Goal: Task Accomplishment & Management: Manage account settings

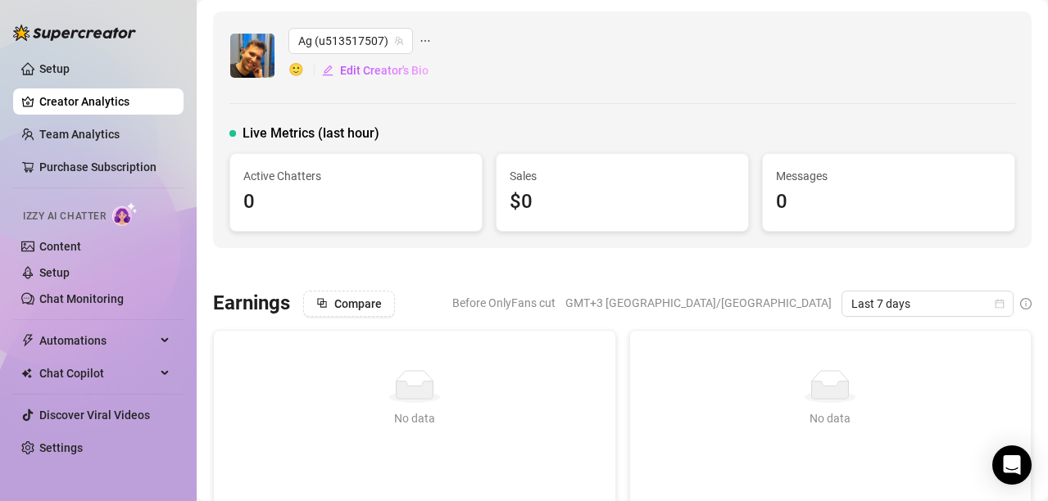
click at [423, 40] on icon "ellipsis" at bounding box center [424, 40] width 11 height 11
click at [512, 129] on span "Remove creator" at bounding box center [493, 126] width 87 height 15
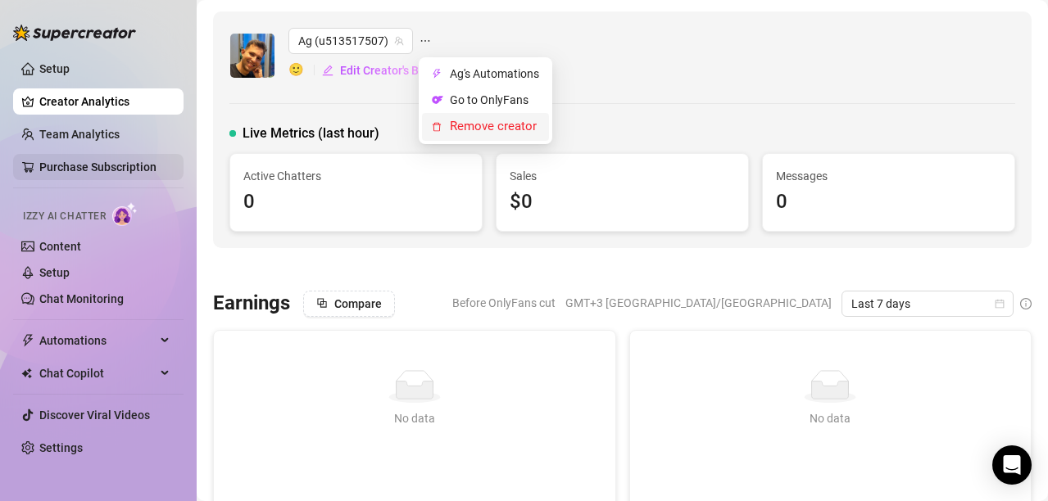
click at [70, 276] on link "Setup" at bounding box center [54, 272] width 30 height 13
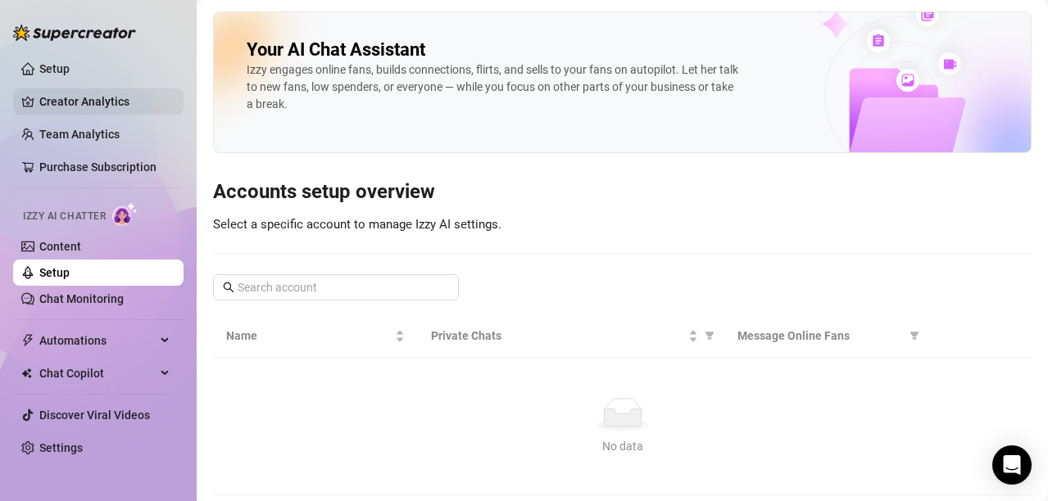
scroll to position [40, 0]
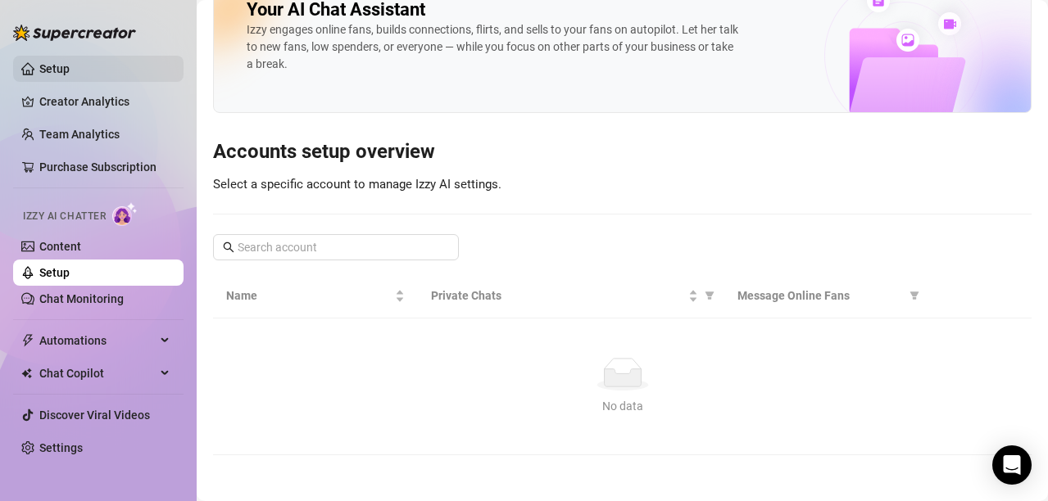
click at [57, 73] on link "Setup" at bounding box center [54, 68] width 30 height 13
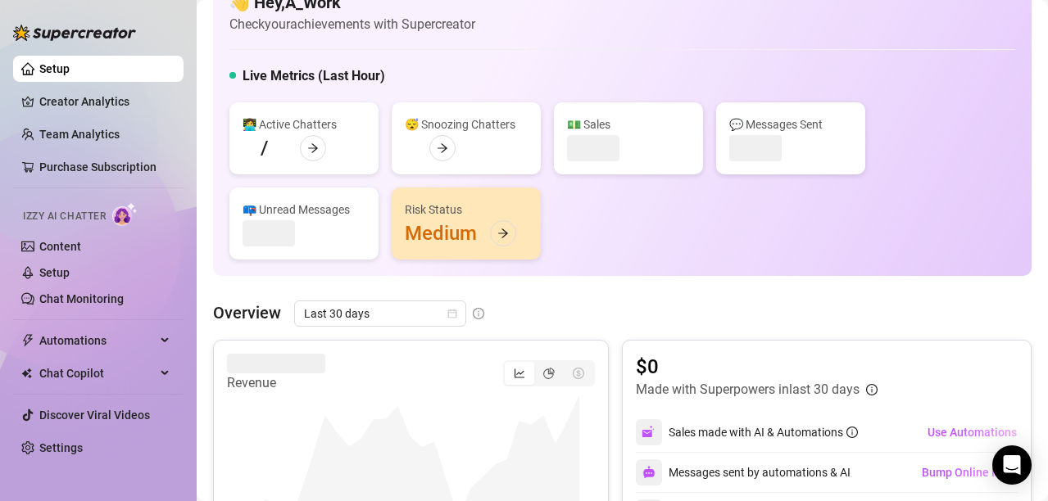
scroll to position [830, 0]
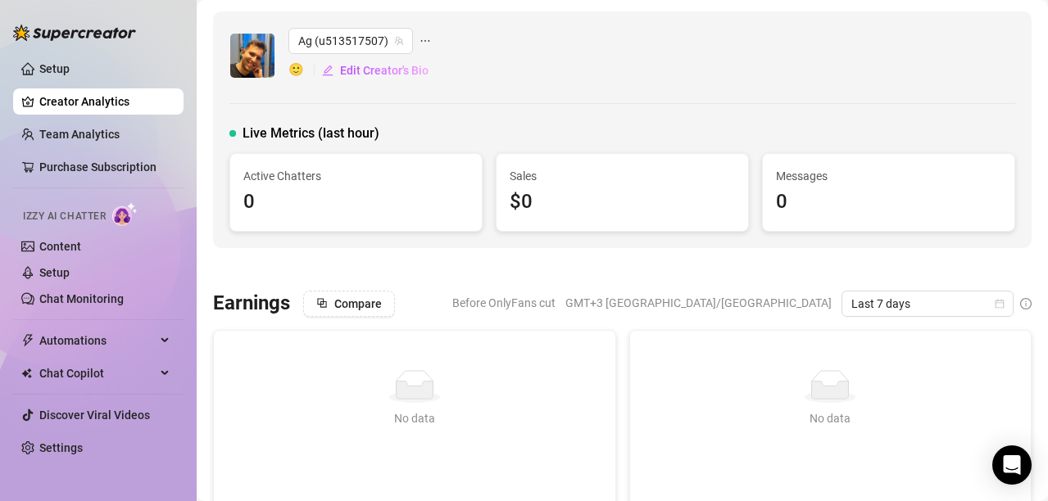
click at [422, 36] on icon "ellipsis" at bounding box center [424, 40] width 11 height 11
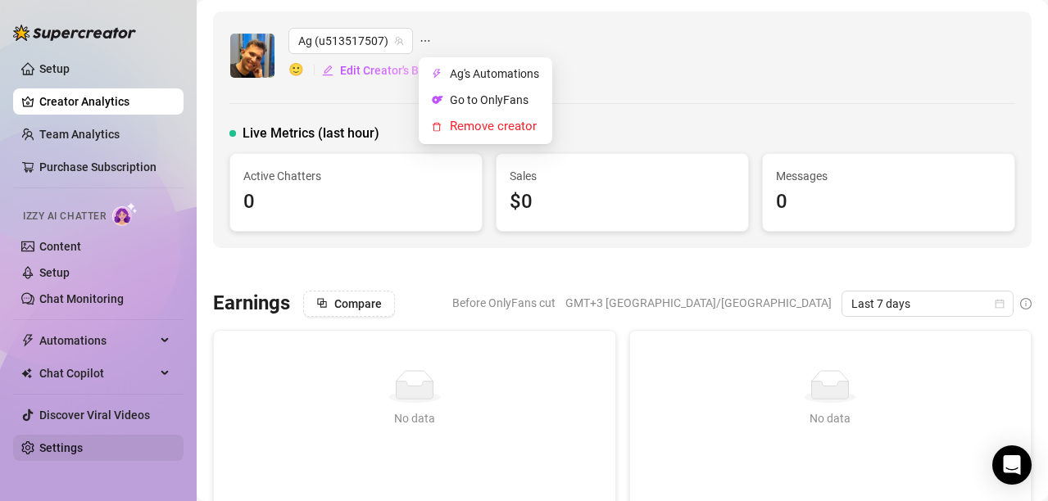
click at [80, 455] on link "Settings" at bounding box center [60, 447] width 43 height 13
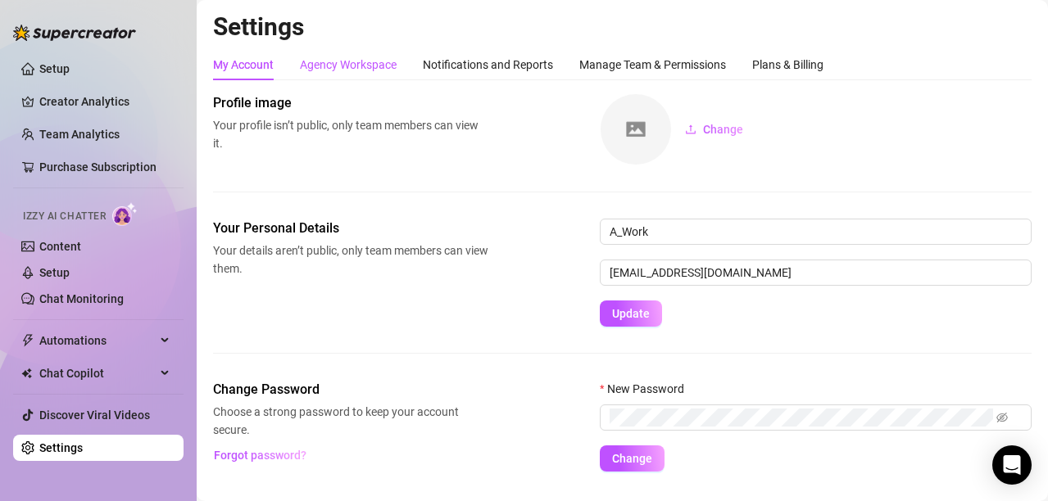
click at [370, 67] on div "Agency Workspace" at bounding box center [348, 65] width 97 height 18
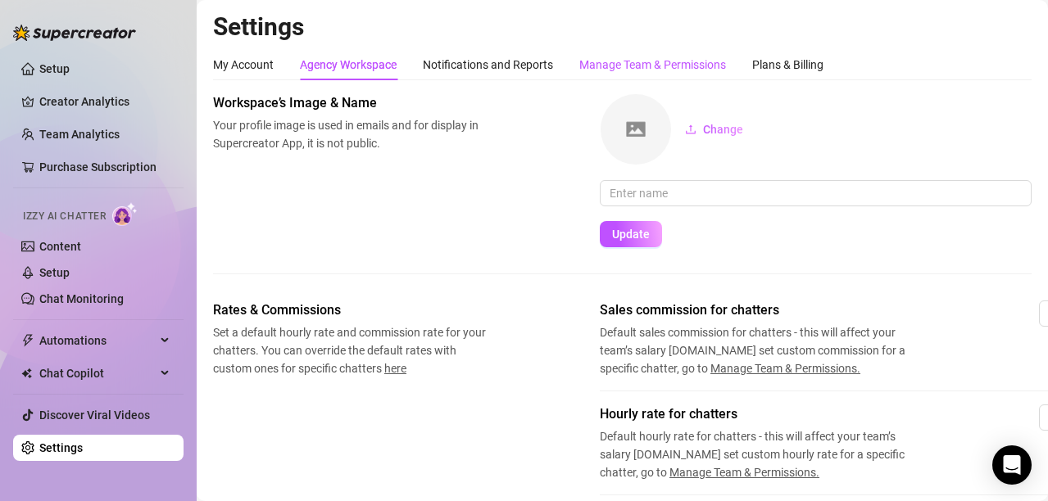
click at [688, 67] on div "Manage Team & Permissions" at bounding box center [652, 65] width 147 height 18
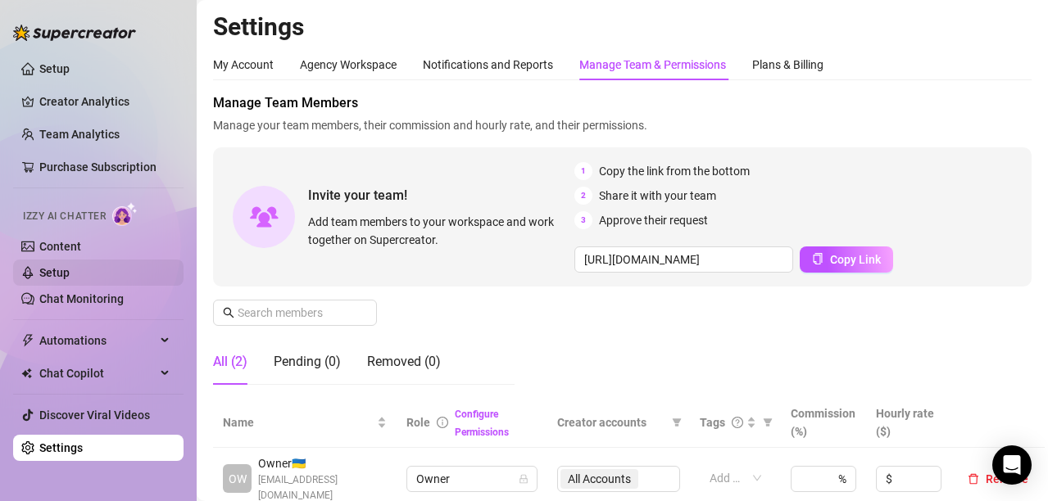
click at [70, 278] on link "Setup" at bounding box center [54, 272] width 30 height 13
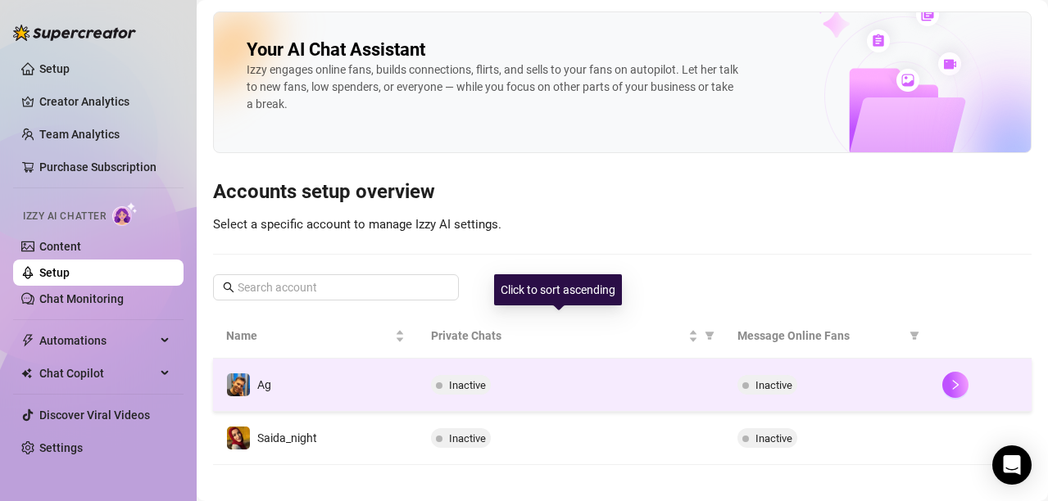
scroll to position [13, 0]
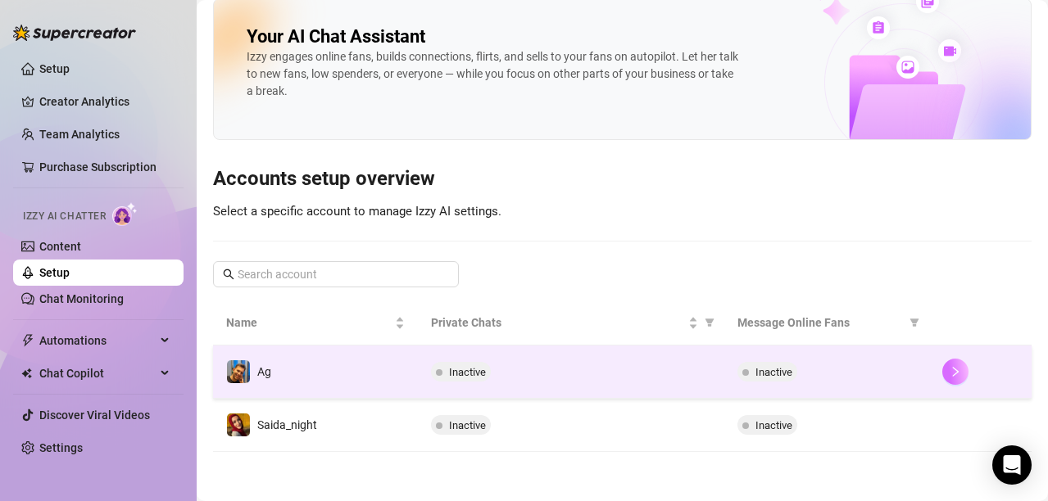
click at [949, 373] on button "button" at bounding box center [955, 372] width 26 height 26
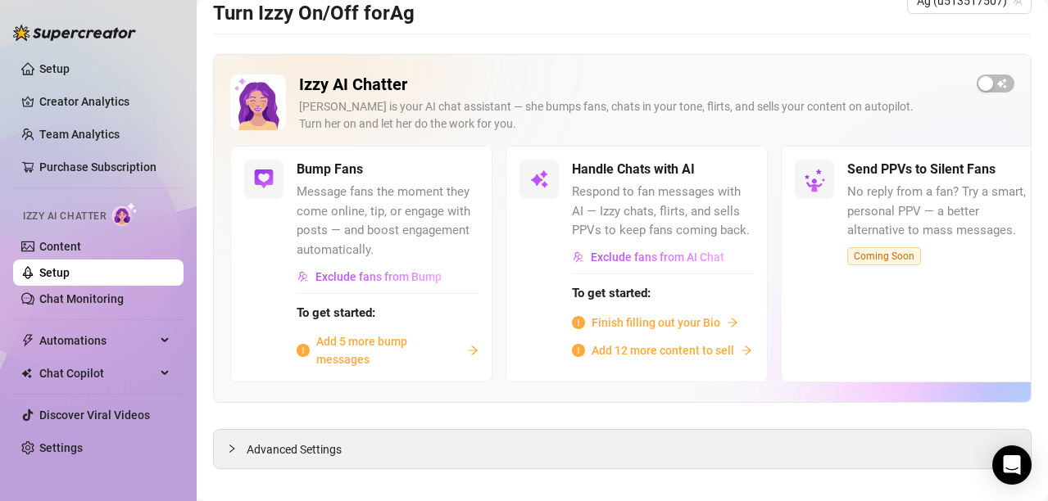
scroll to position [55, 0]
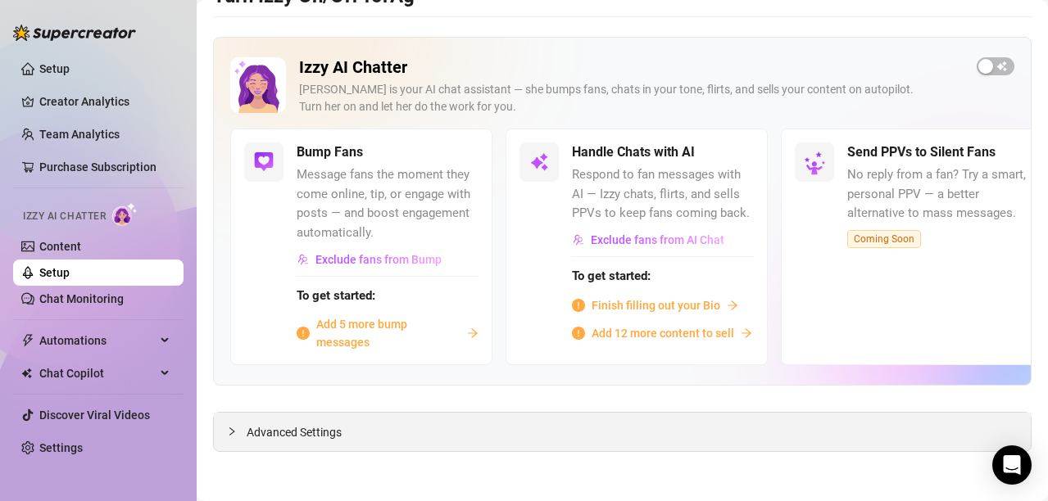
click at [287, 437] on span "Advanced Settings" at bounding box center [294, 432] width 95 height 18
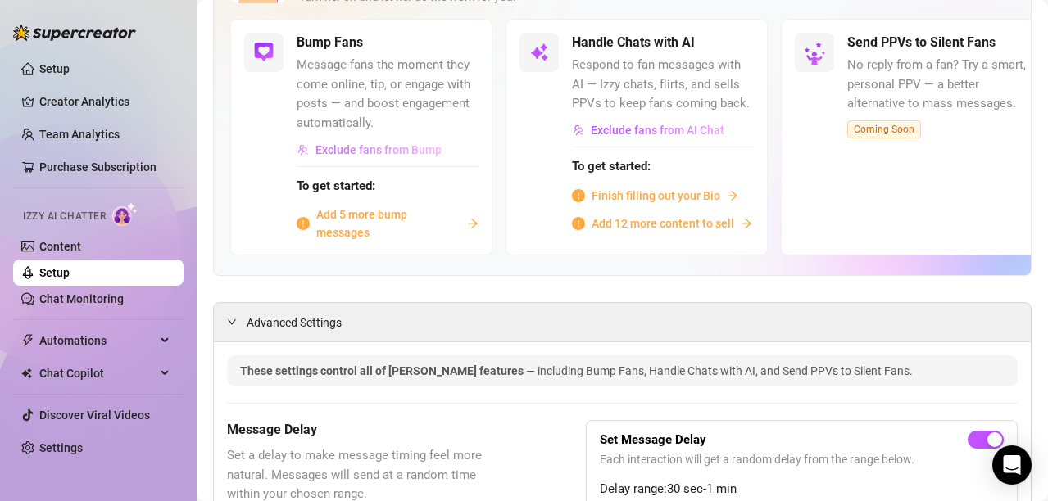
scroll to position [0, 0]
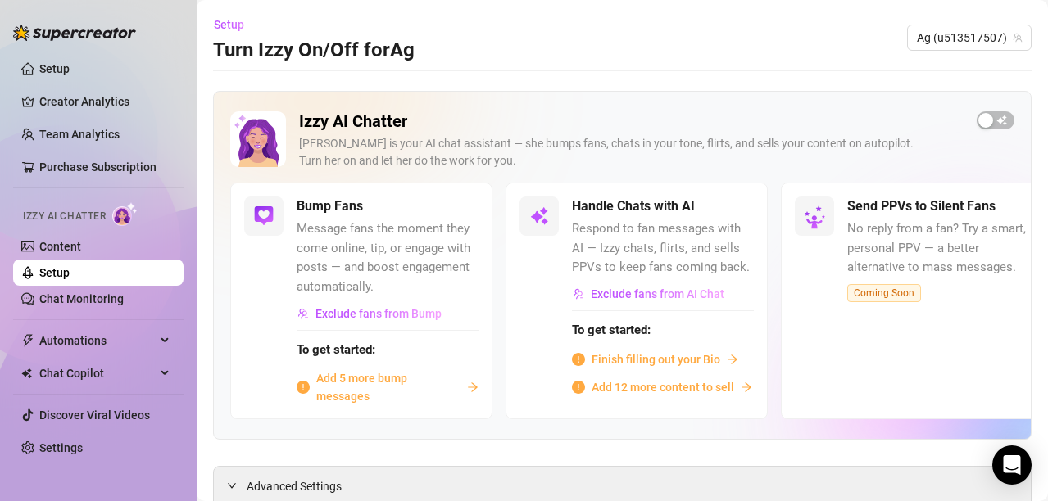
click at [66, 272] on link "Setup" at bounding box center [54, 272] width 30 height 13
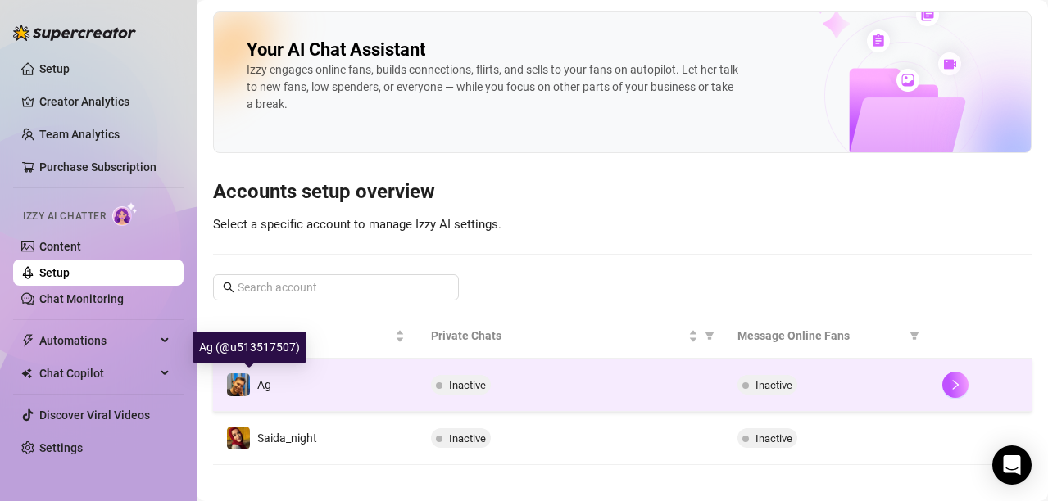
click at [251, 382] on div "Ag" at bounding box center [248, 385] width 45 height 25
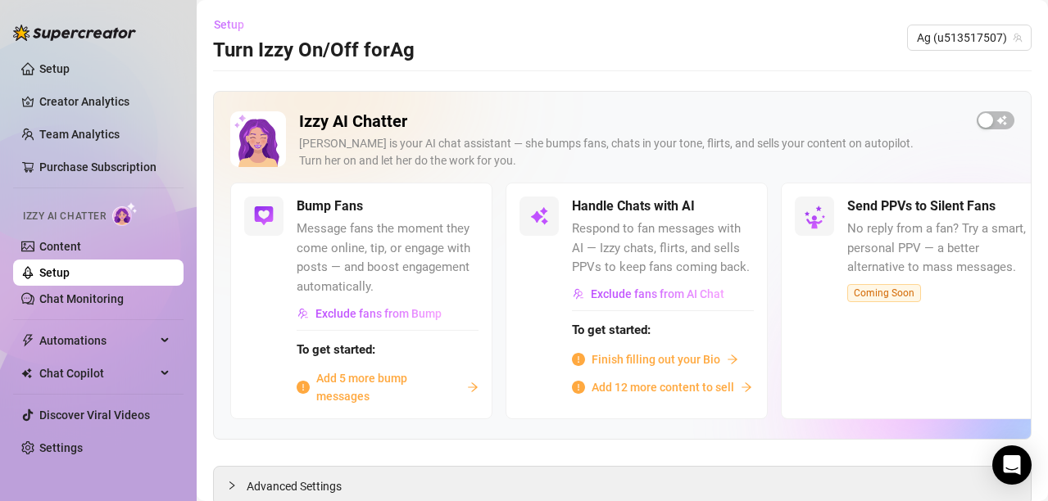
click at [232, 25] on span "Setup" at bounding box center [229, 24] width 30 height 13
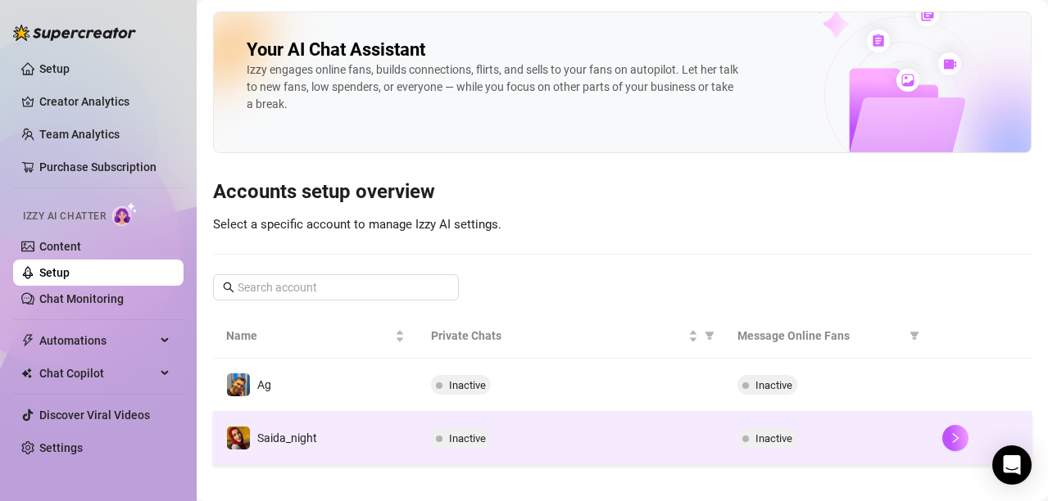
scroll to position [13, 0]
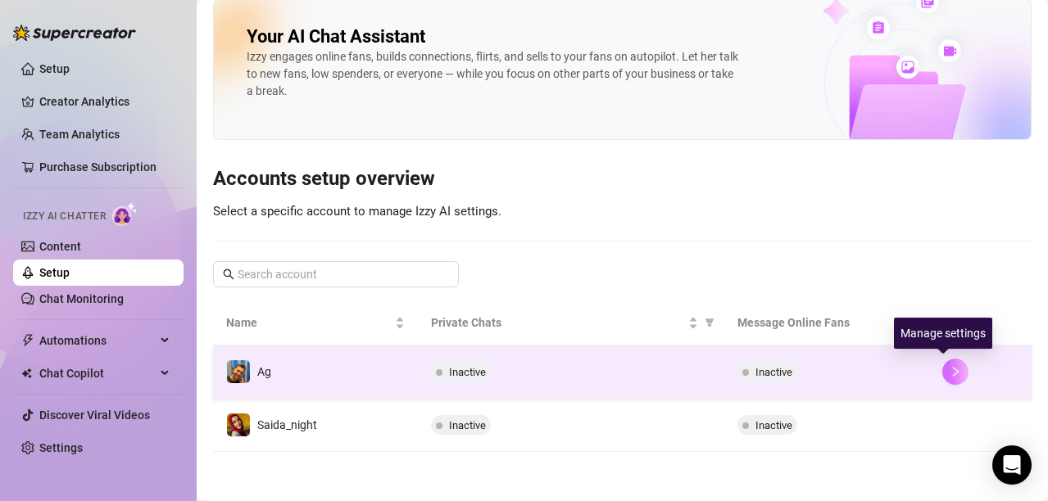
click at [949, 377] on icon "right" at bounding box center [954, 371] width 11 height 11
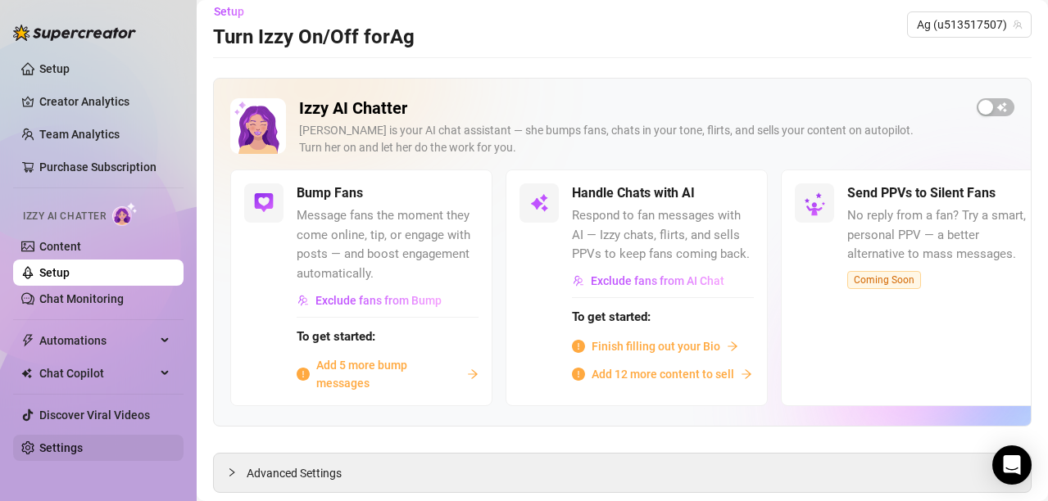
click at [75, 455] on link "Settings" at bounding box center [60, 447] width 43 height 13
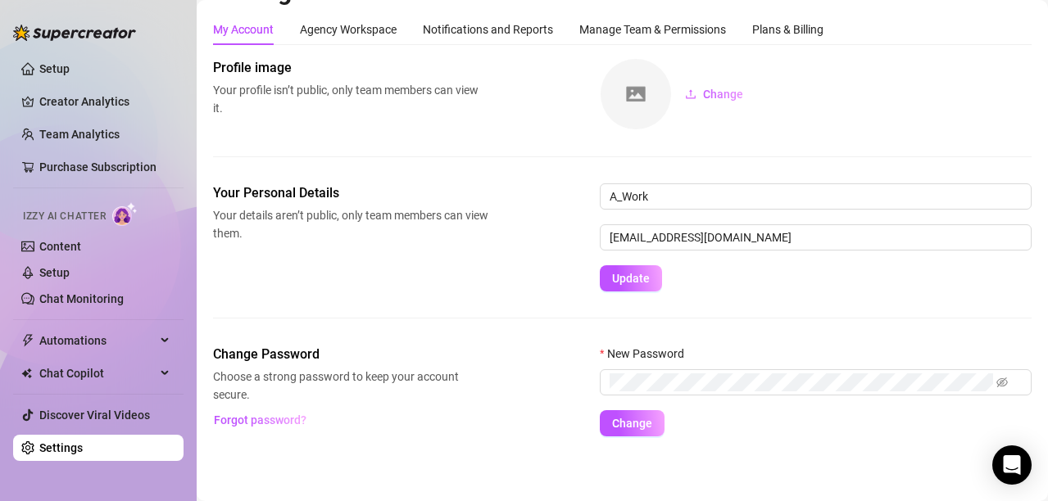
scroll to position [40, 0]
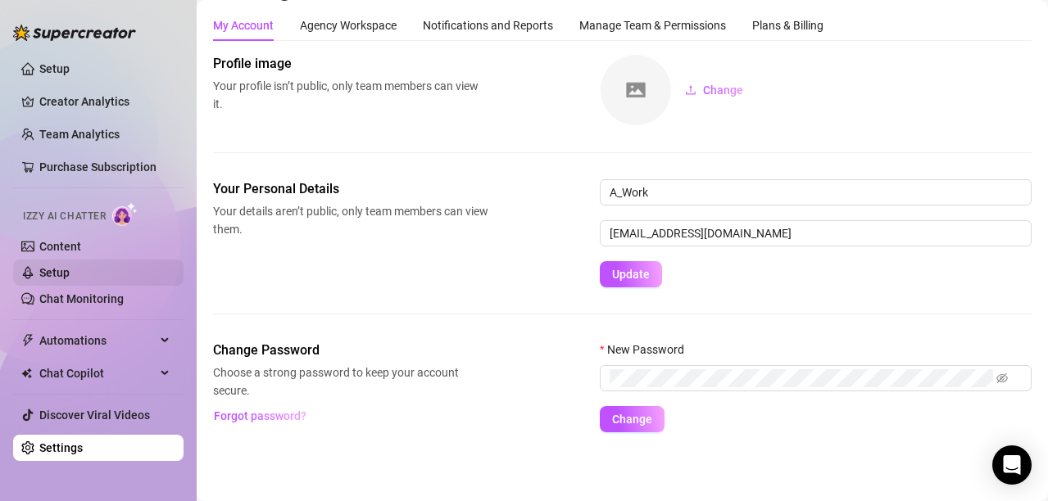
click at [70, 266] on link "Setup" at bounding box center [54, 272] width 30 height 13
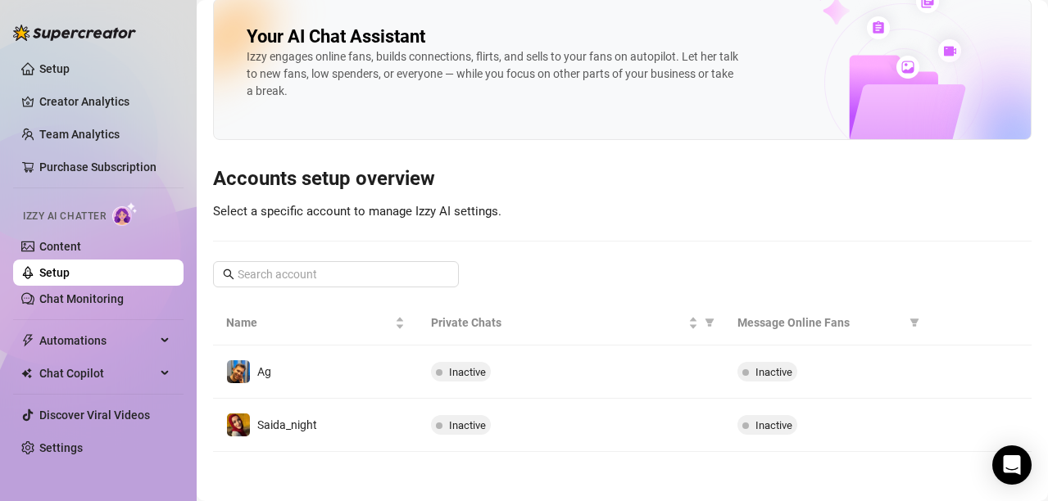
scroll to position [13, 0]
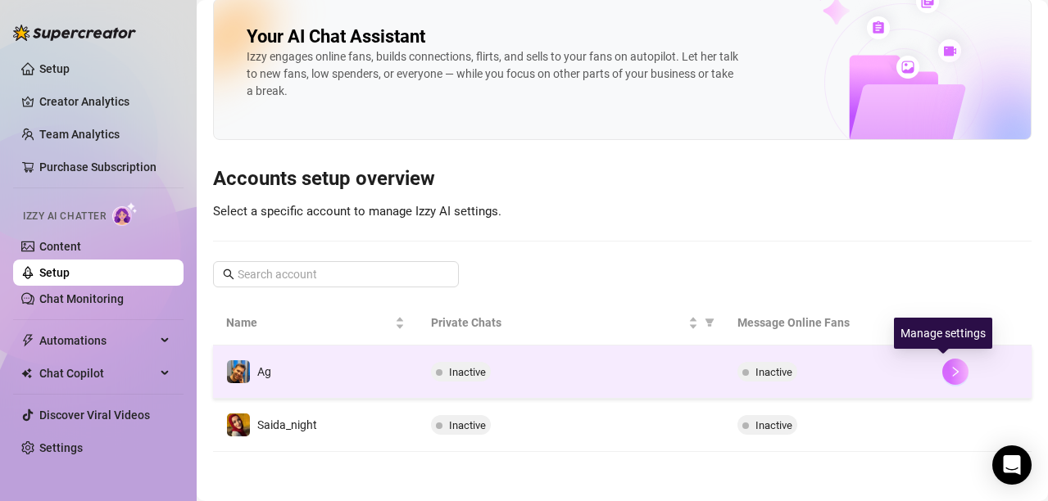
click at [949, 376] on icon "right" at bounding box center [954, 371] width 11 height 11
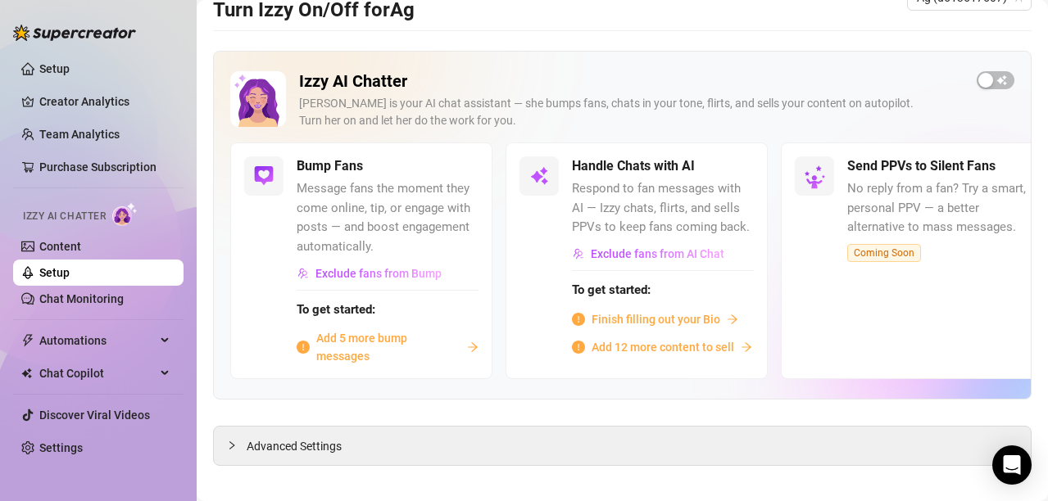
scroll to position [55, 0]
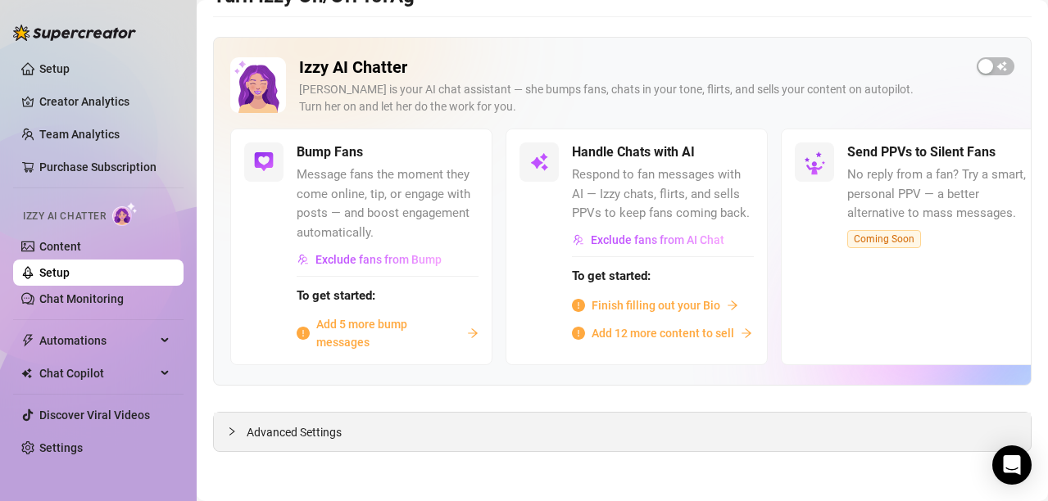
click at [303, 443] on div "Advanced Settings" at bounding box center [622, 432] width 817 height 38
click at [277, 430] on span "Advanced Settings" at bounding box center [294, 432] width 95 height 18
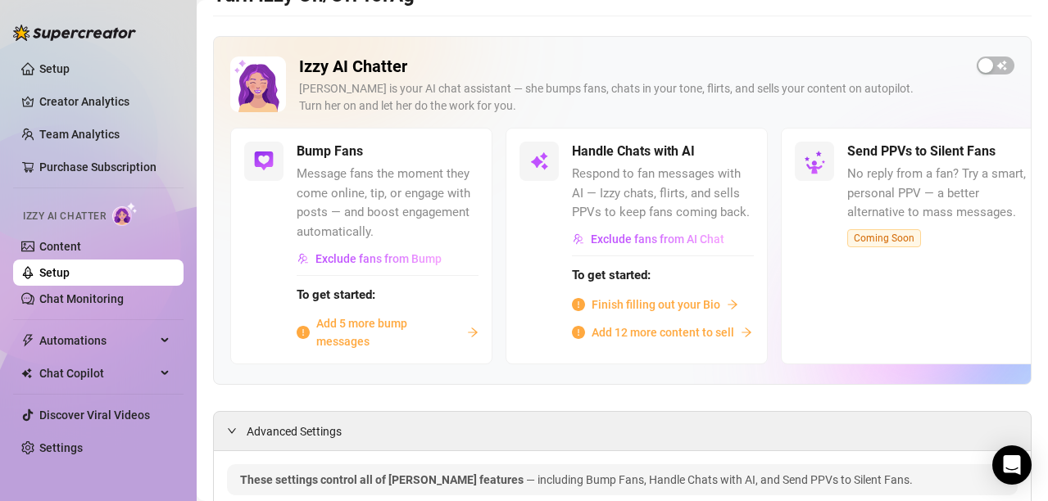
scroll to position [56, 0]
click at [68, 453] on link "Settings" at bounding box center [60, 447] width 43 height 13
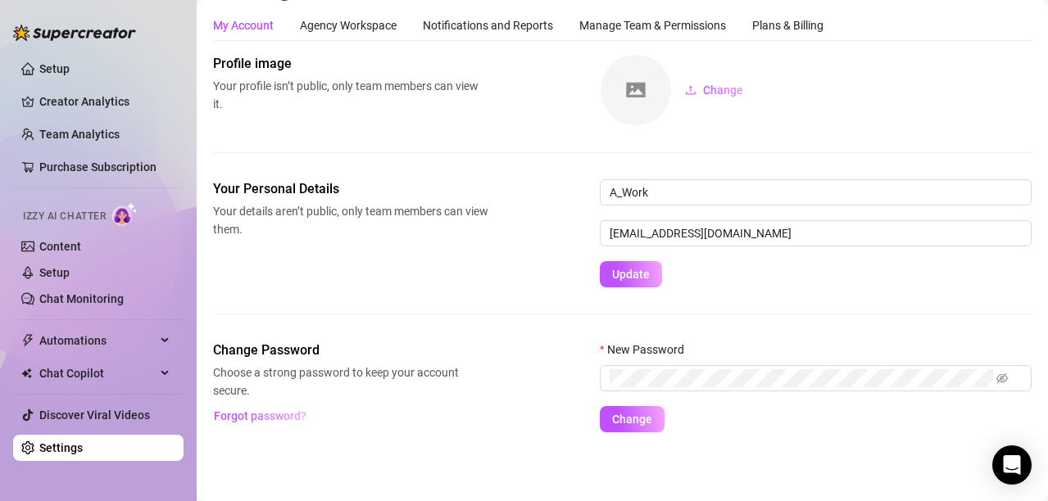
scroll to position [40, 0]
click at [616, 17] on div "Manage Team & Permissions" at bounding box center [652, 25] width 147 height 18
click at [627, 24] on div "Manage Team & Permissions" at bounding box center [652, 25] width 147 height 18
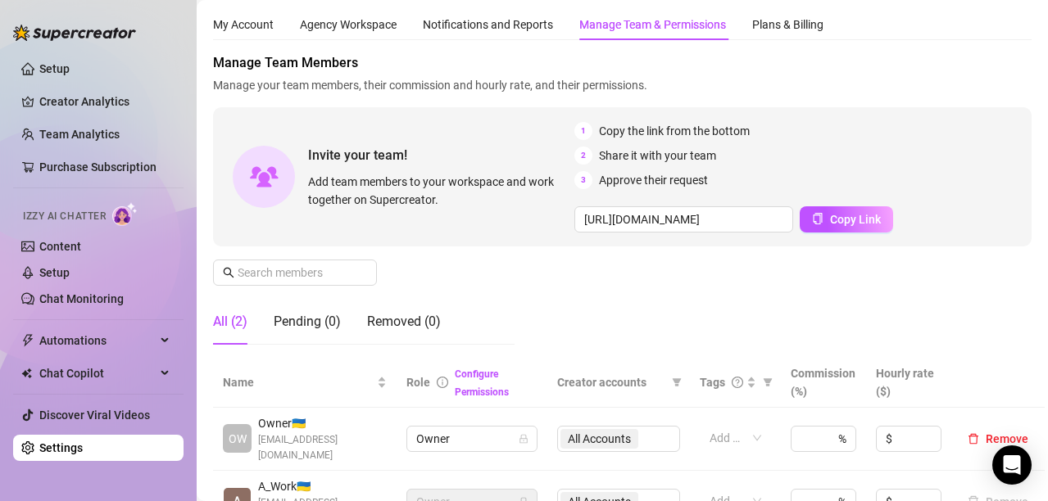
scroll to position [261, 0]
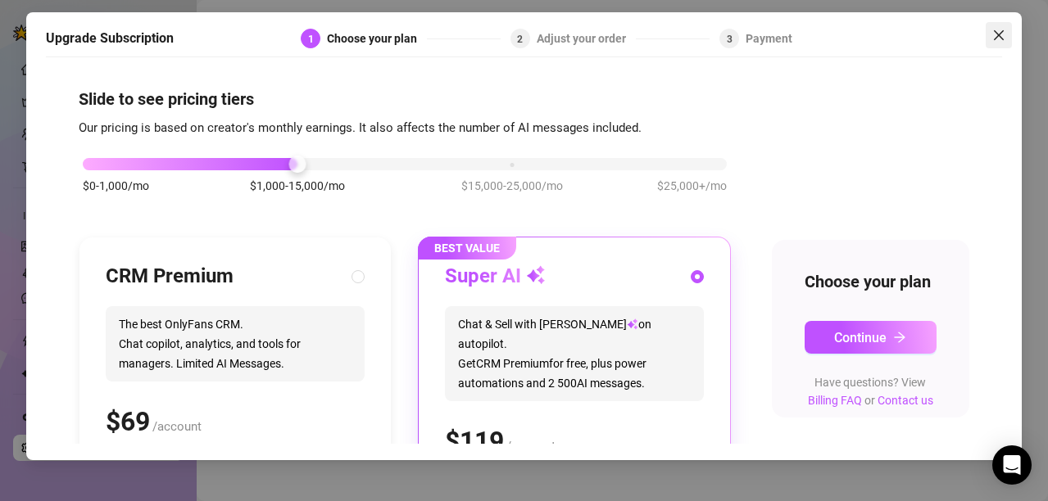
click at [1000, 39] on icon "close" at bounding box center [998, 35] width 13 height 13
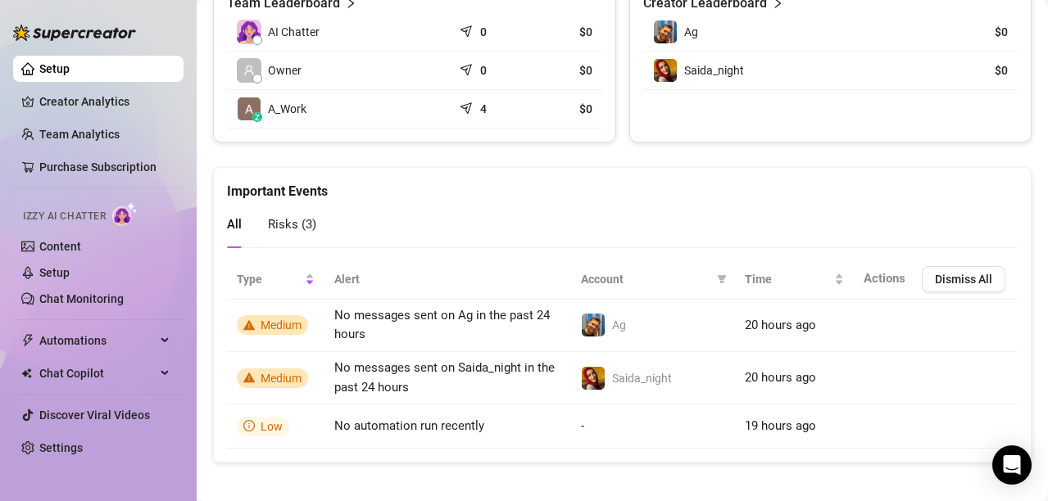
scroll to position [830, 0]
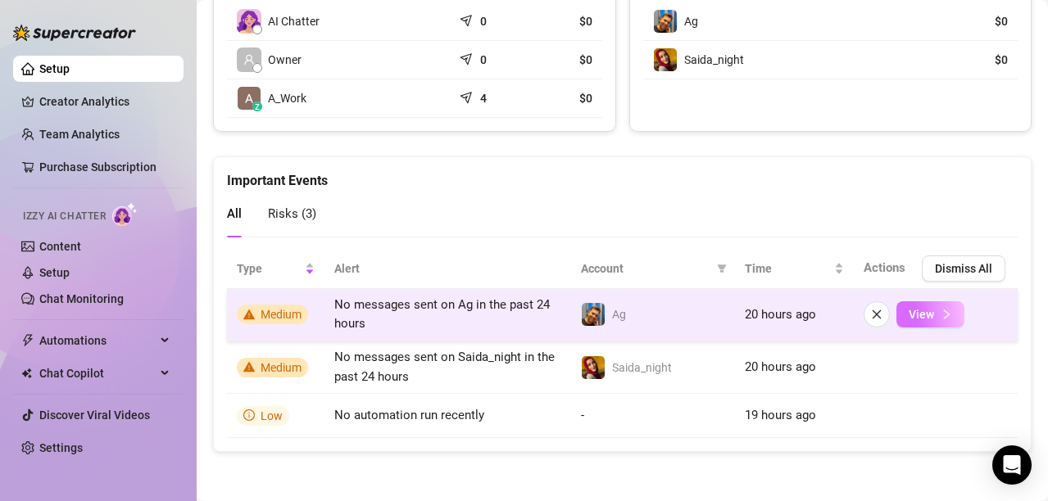
click at [922, 315] on button "View" at bounding box center [930, 314] width 68 height 26
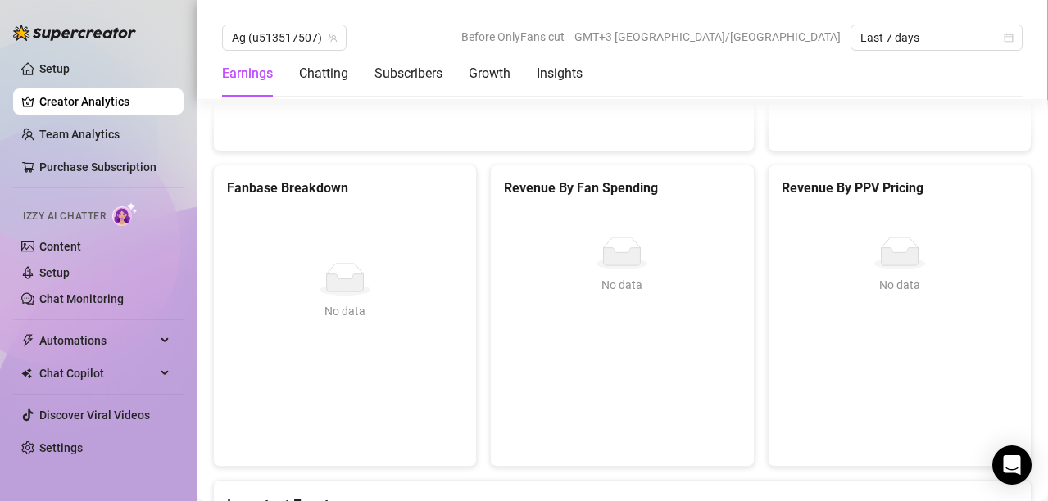
scroll to position [3089, 0]
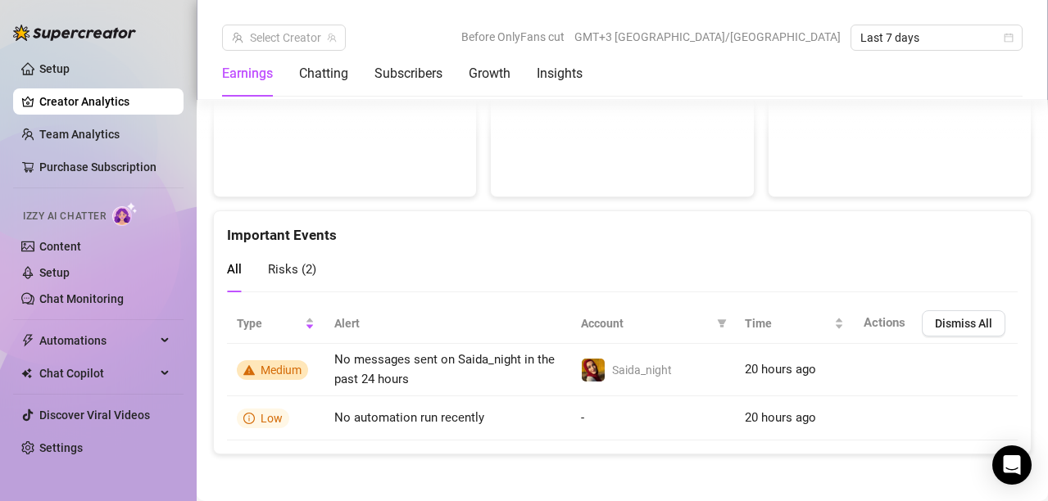
scroll to position [3205, 0]
